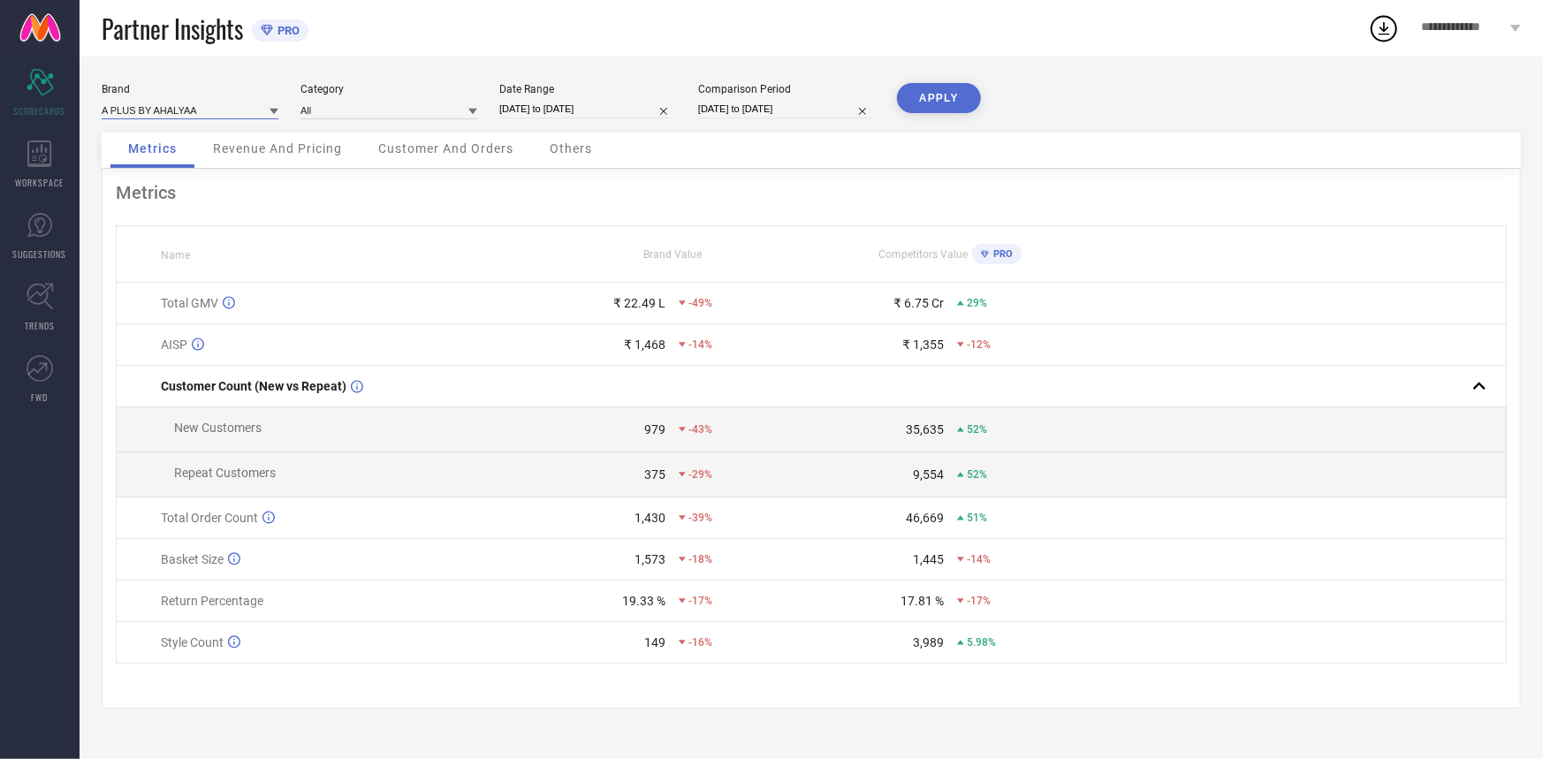
click at [190, 109] on input at bounding box center [190, 110] width 177 height 19
click at [181, 171] on div "AHALYAA" at bounding box center [190, 165] width 177 height 30
type input "All"
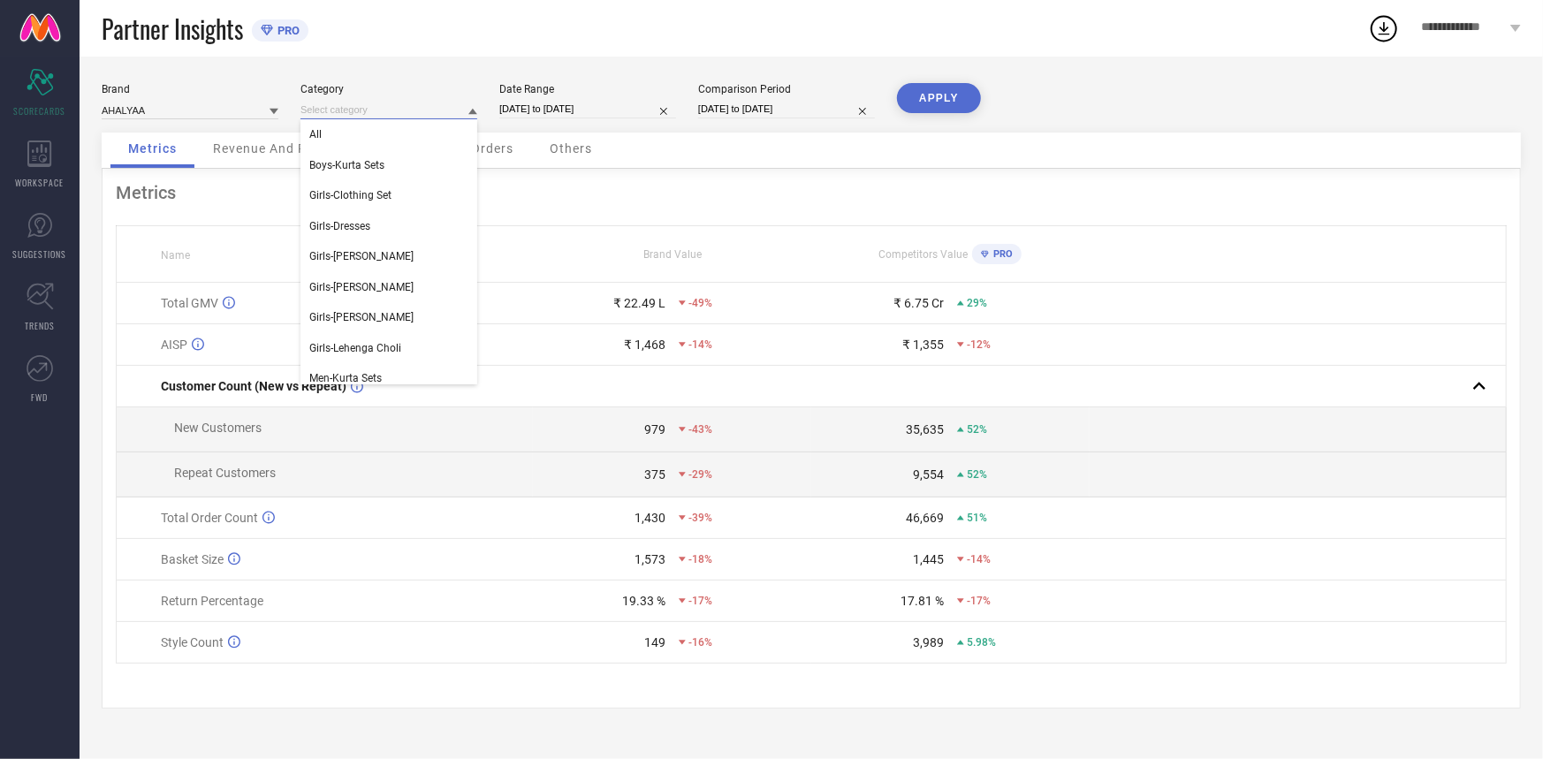
click at [379, 111] on input at bounding box center [388, 110] width 177 height 19
click at [383, 137] on div "All" at bounding box center [388, 134] width 177 height 30
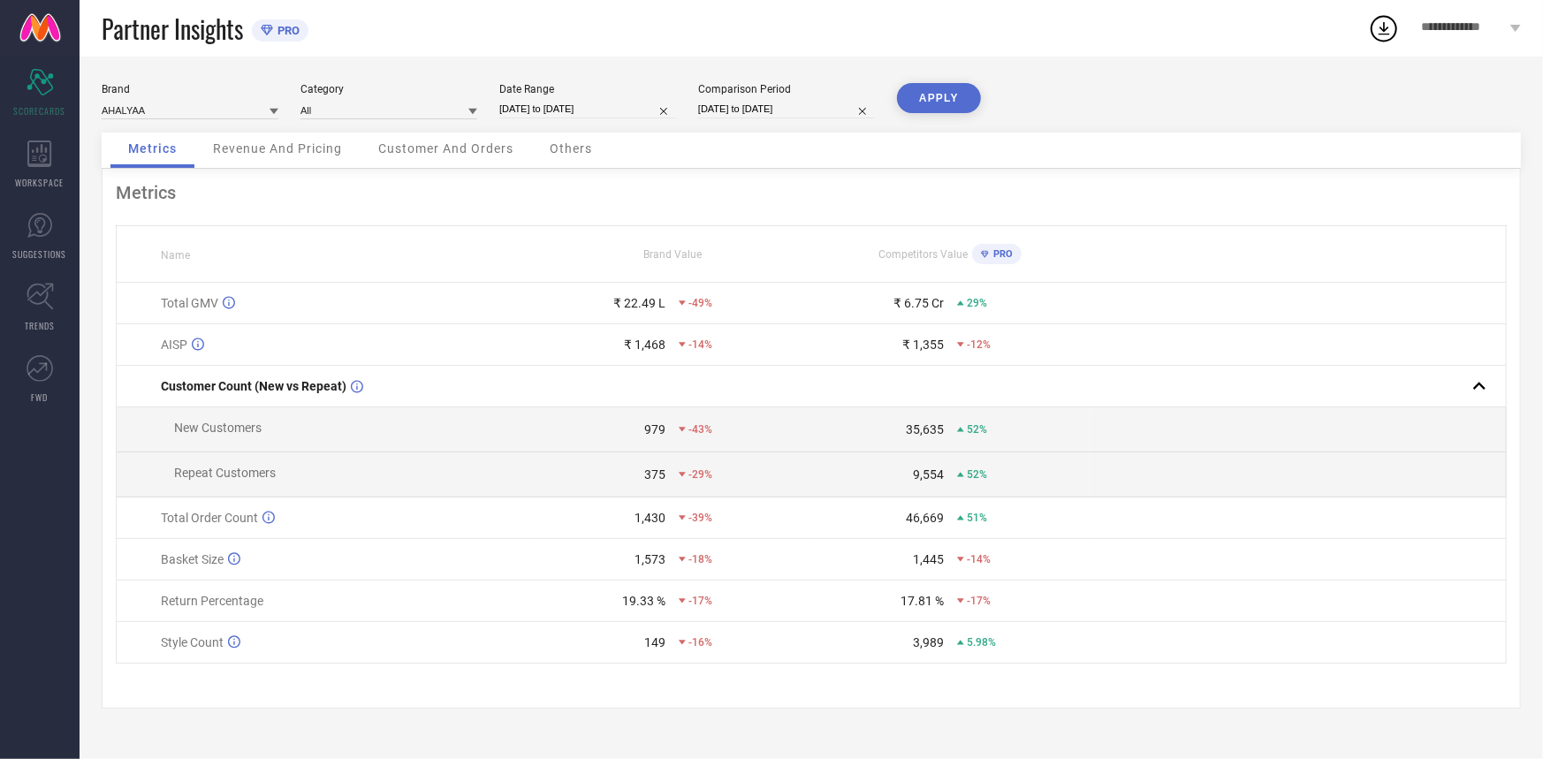
select select "7"
select select "2025"
select select "8"
select select "2025"
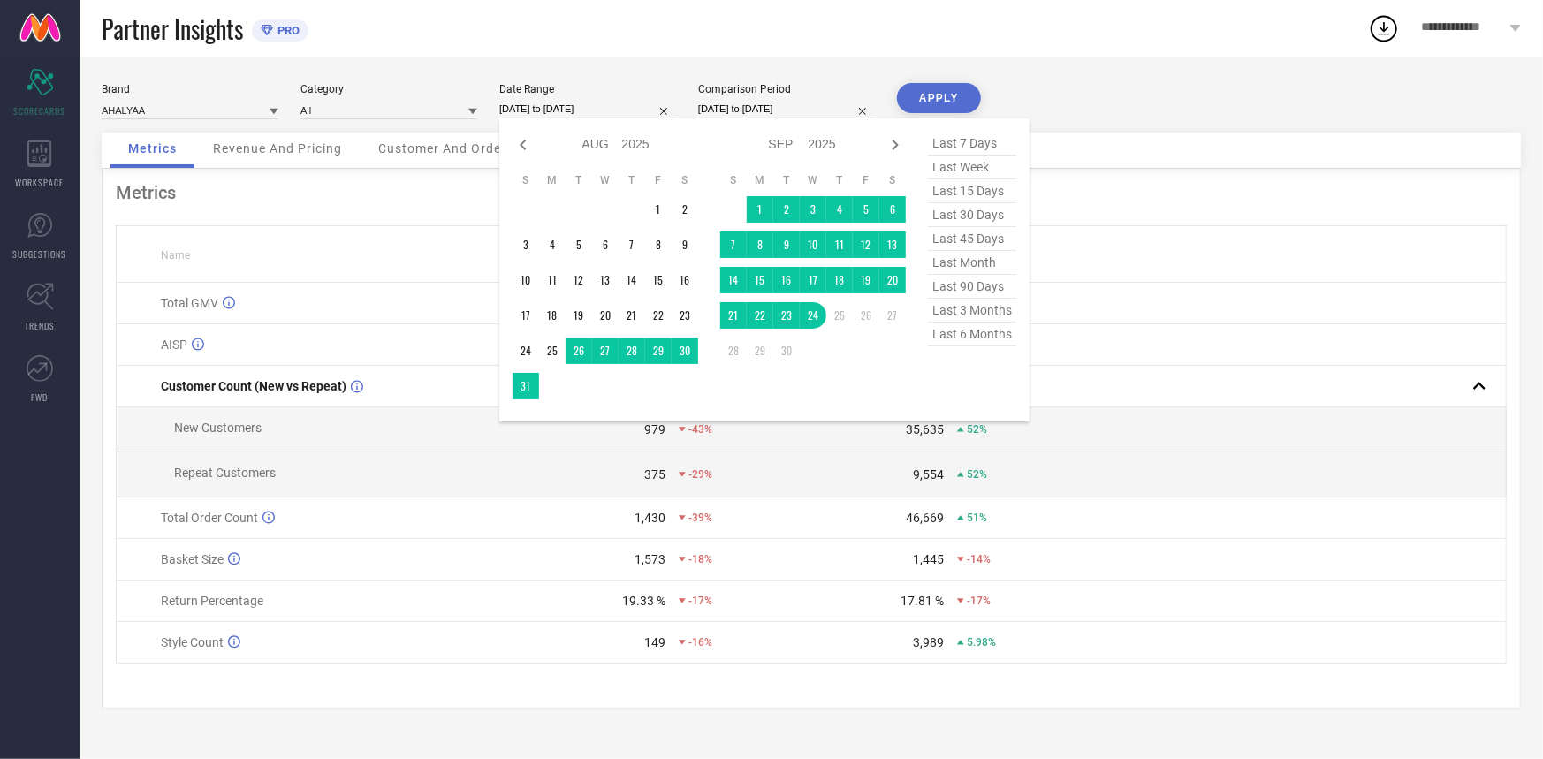
click at [539, 103] on input "[DATE] to [DATE]" at bounding box center [587, 109] width 177 height 19
click at [983, 298] on span "last 90 days" at bounding box center [972, 287] width 88 height 24
type input "[DATE] to [DATE]"
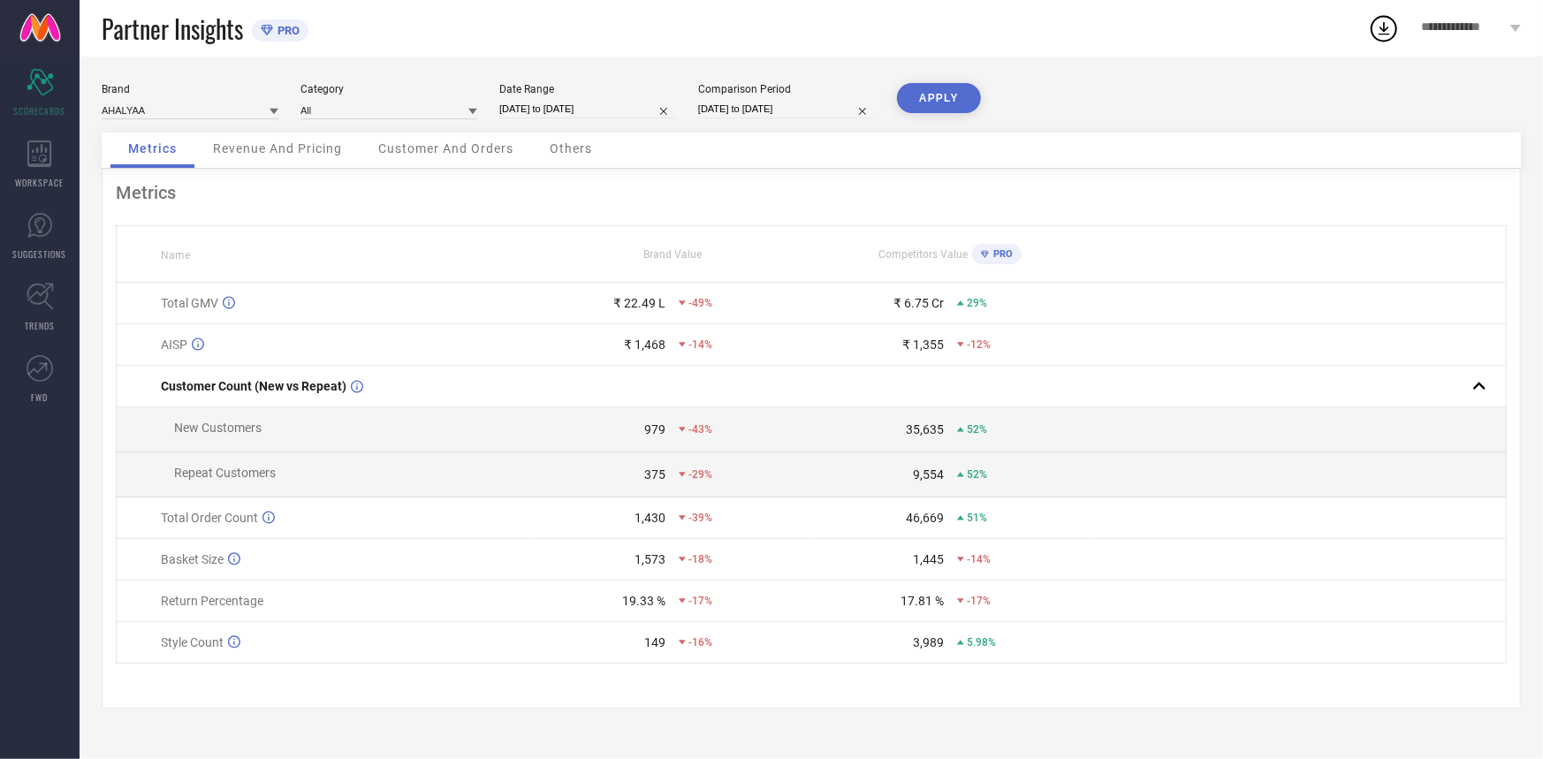
click at [921, 91] on button "APPLY" at bounding box center [939, 98] width 84 height 30
click at [201, 113] on input at bounding box center [190, 110] width 177 height 19
click at [190, 169] on span "A PLUS BY AHALYAA" at bounding box center [159, 165] width 99 height 12
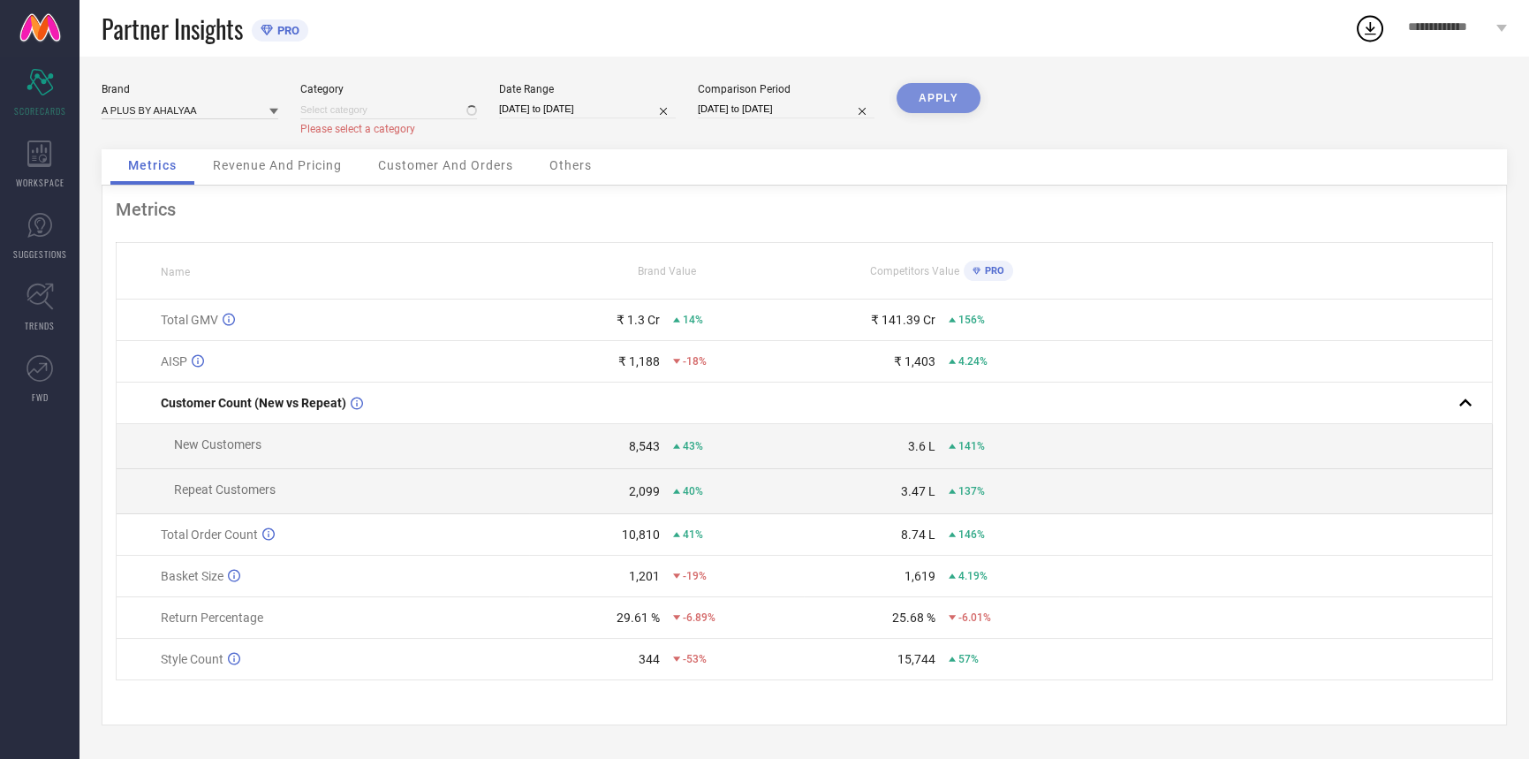
type input "All"
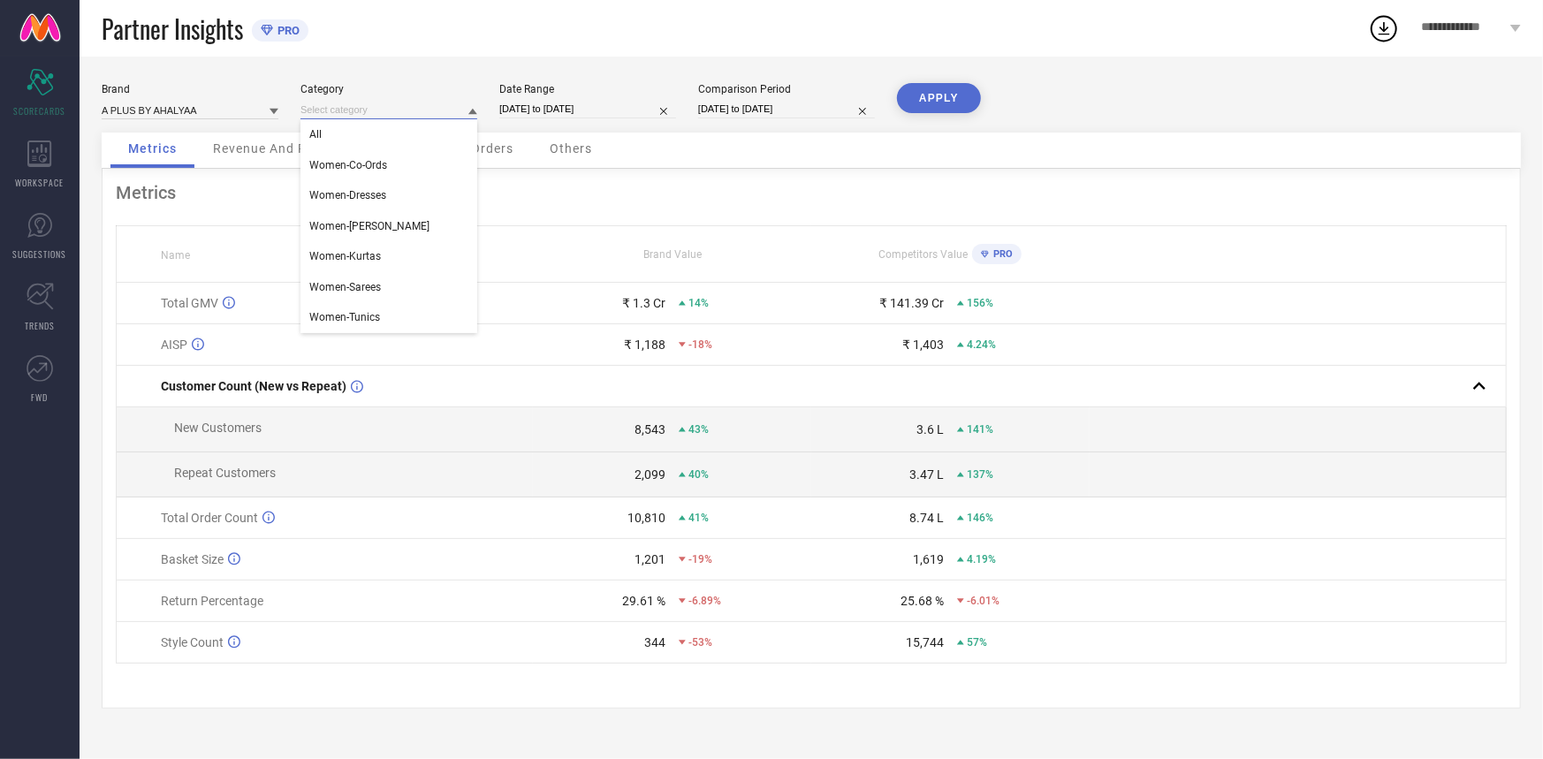
click at [383, 118] on input at bounding box center [388, 110] width 177 height 19
drag, startPoint x: 368, startPoint y: 133, endPoint x: 380, endPoint y: 132, distance: 12.4
click at [367, 133] on div "All" at bounding box center [388, 134] width 177 height 30
click at [954, 102] on button "APPLY" at bounding box center [939, 98] width 84 height 30
